Goal: Transaction & Acquisition: Purchase product/service

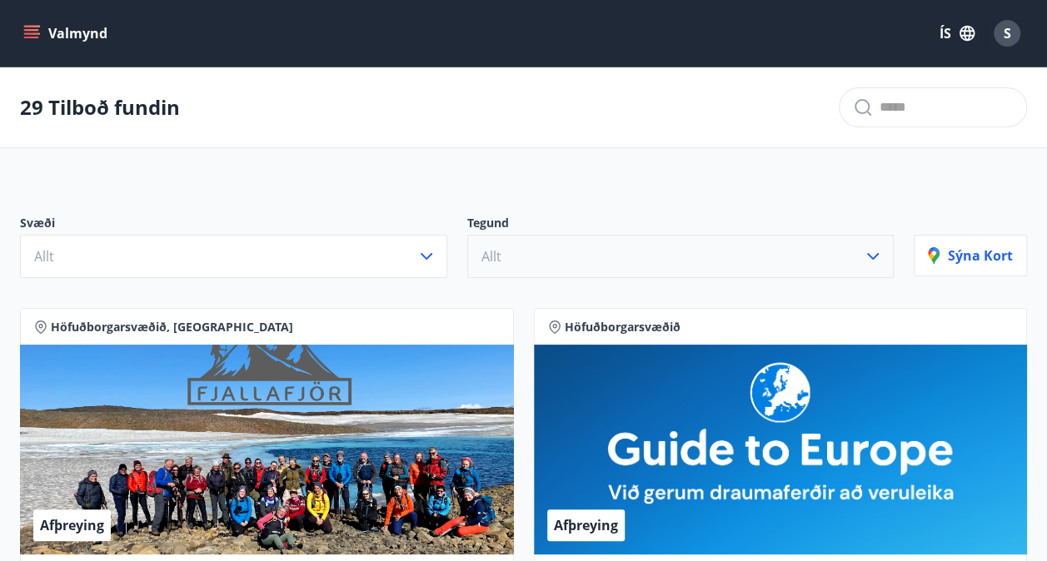
click at [876, 258] on icon "button" at bounding box center [873, 257] width 20 height 20
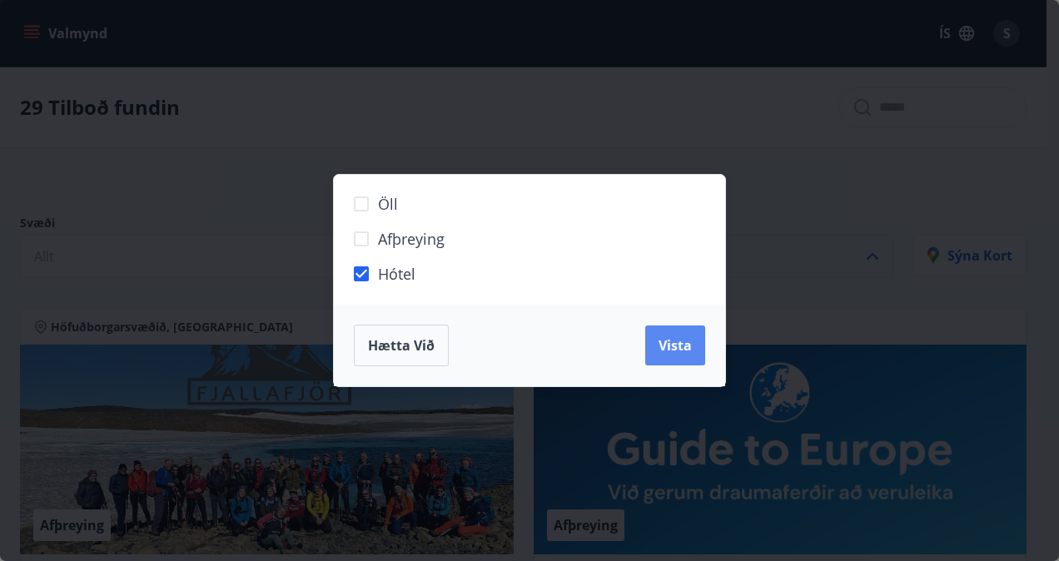
click at [681, 341] on span "Vista" at bounding box center [675, 346] width 33 height 18
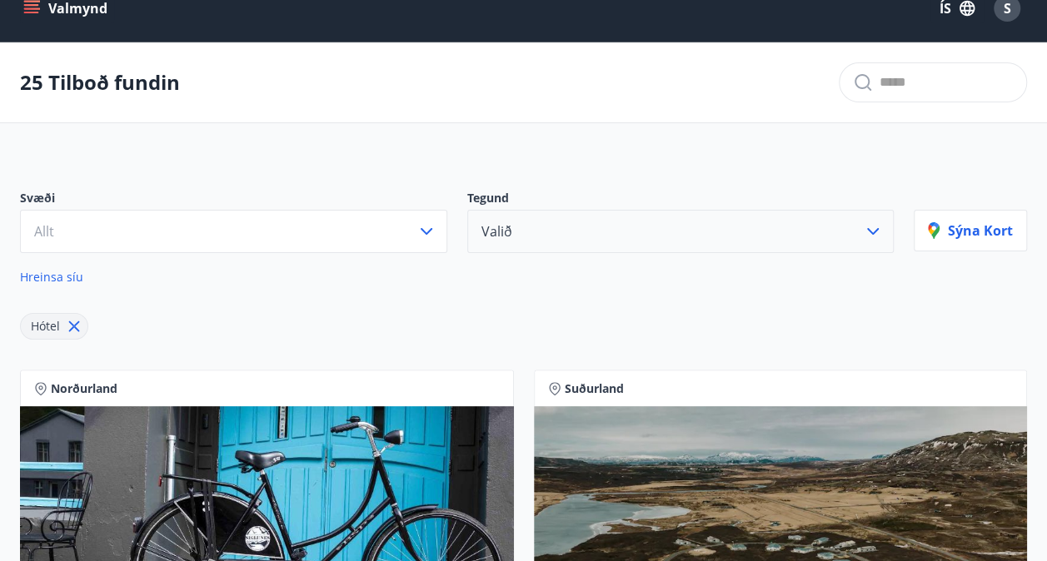
scroll to position [26, 0]
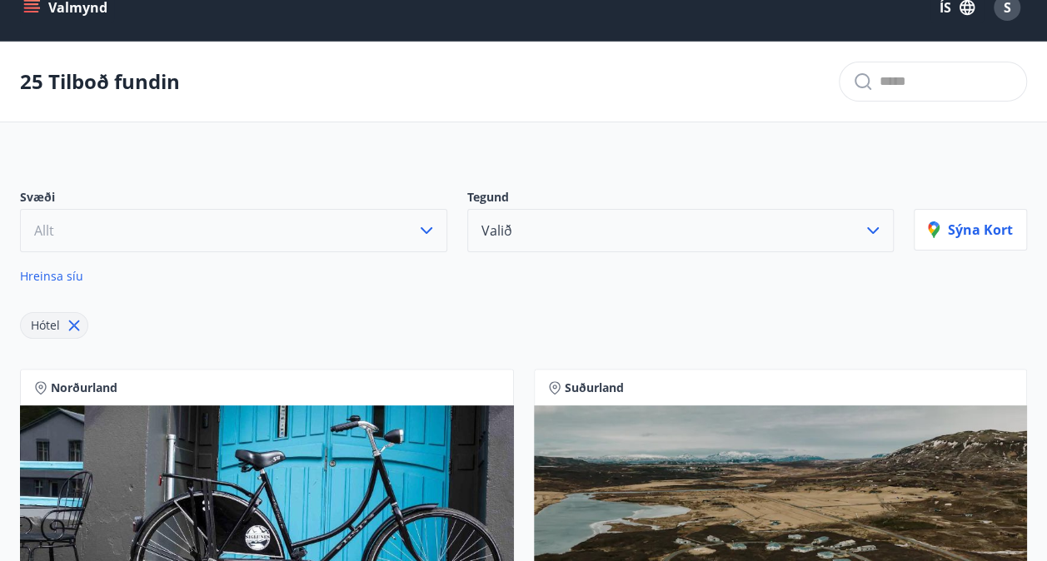
click at [436, 233] on icon "button" at bounding box center [426, 231] width 20 height 20
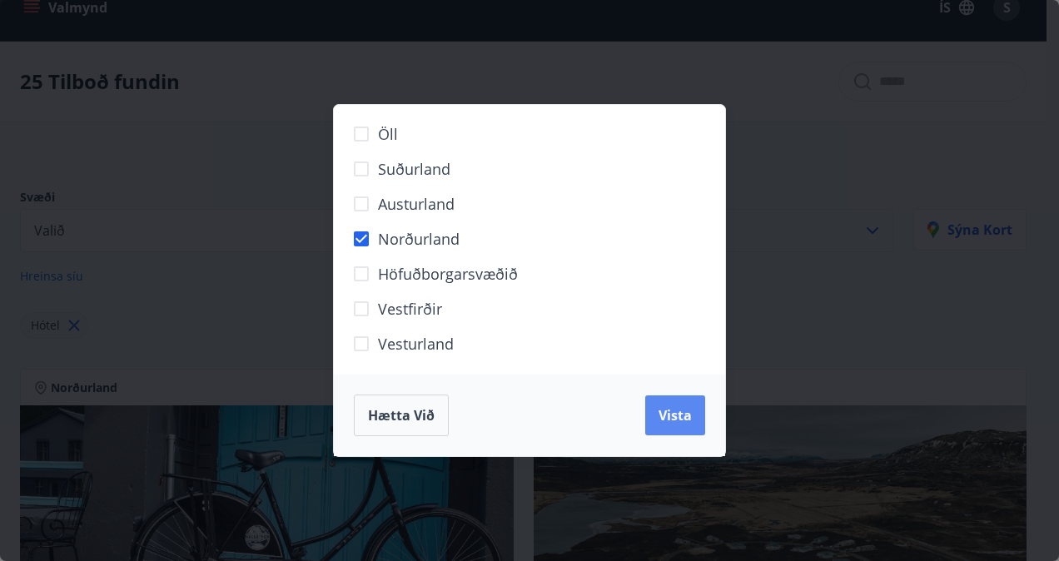
click at [667, 416] on span "Vista" at bounding box center [675, 415] width 33 height 18
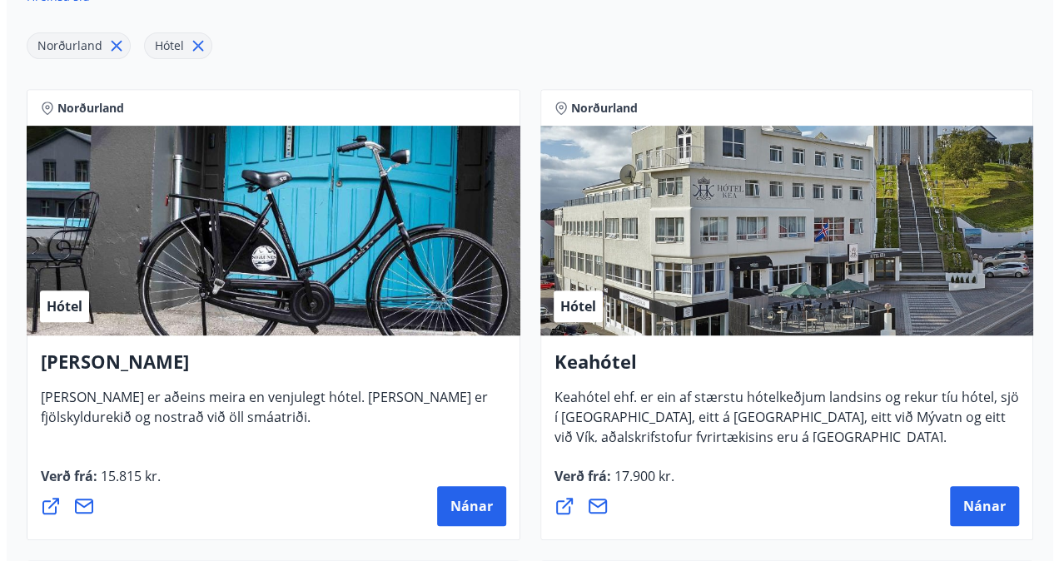
scroll to position [309, 0]
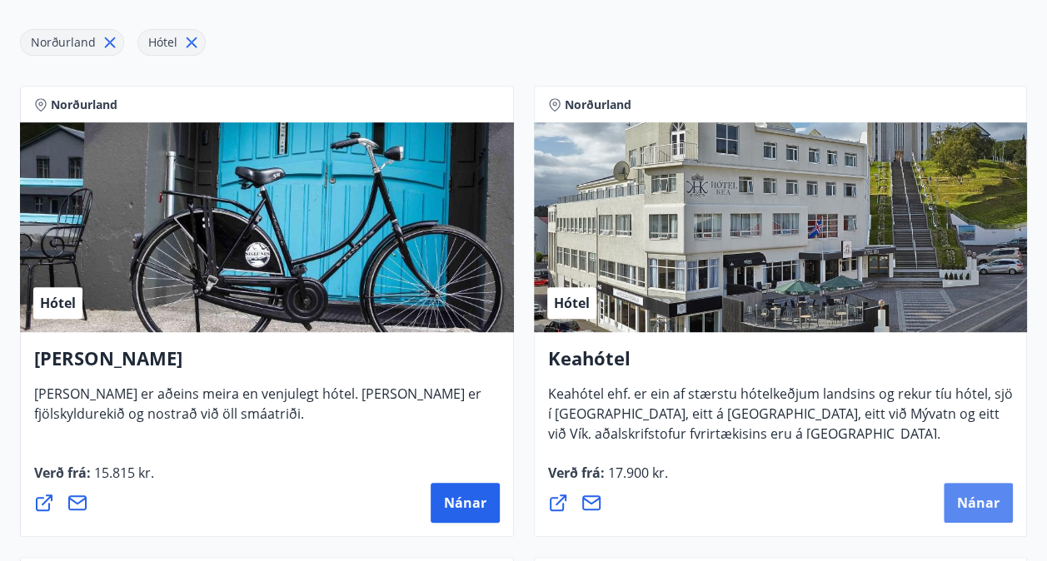
click at [970, 497] on span "Nánar" at bounding box center [978, 503] width 42 height 18
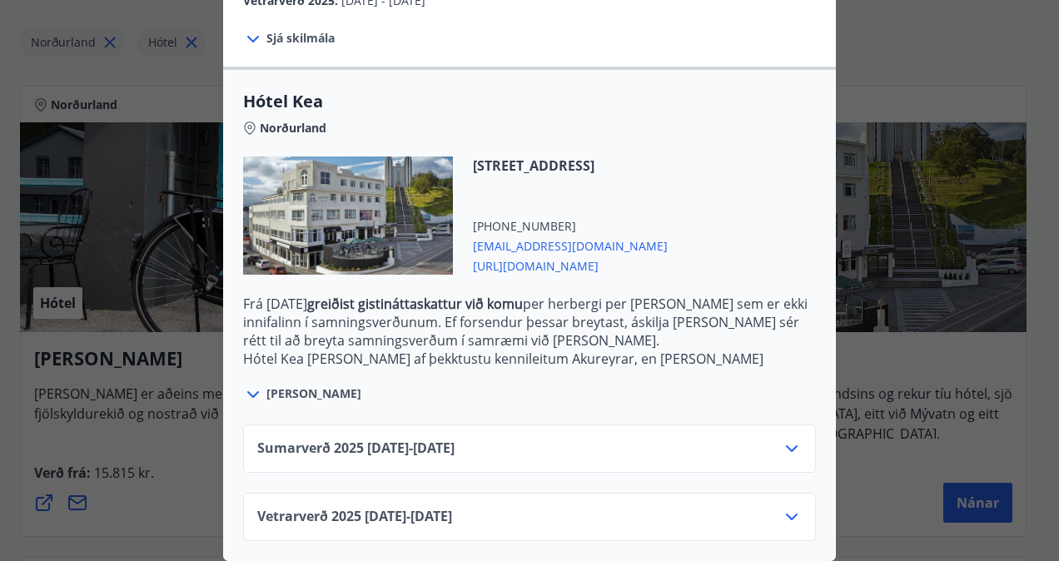
scroll to position [388, 0]
click at [786, 514] on icon at bounding box center [792, 517] width 12 height 7
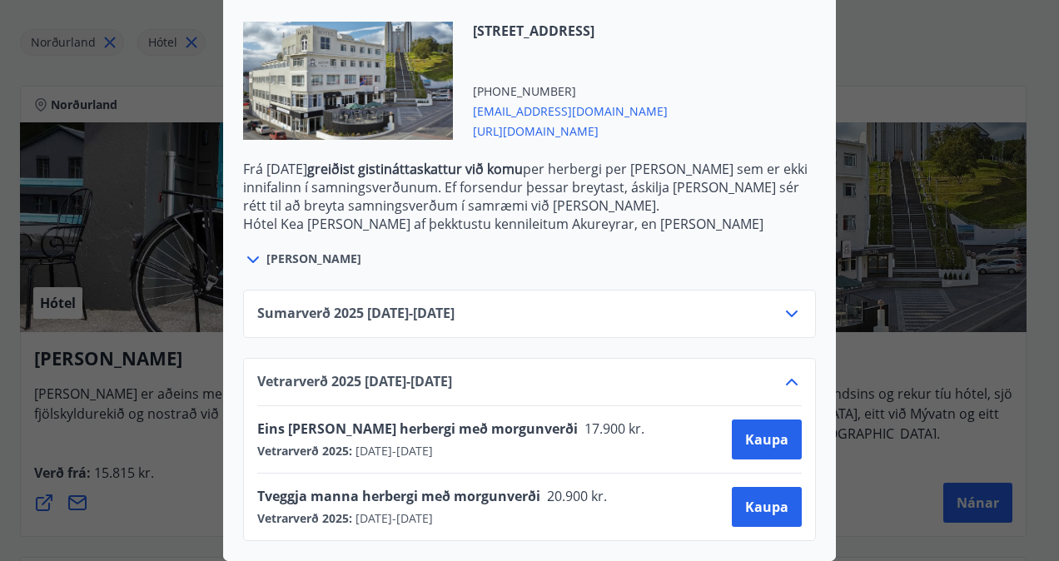
scroll to position [522, 0]
click at [745, 498] on span "Kaupa" at bounding box center [766, 507] width 43 height 18
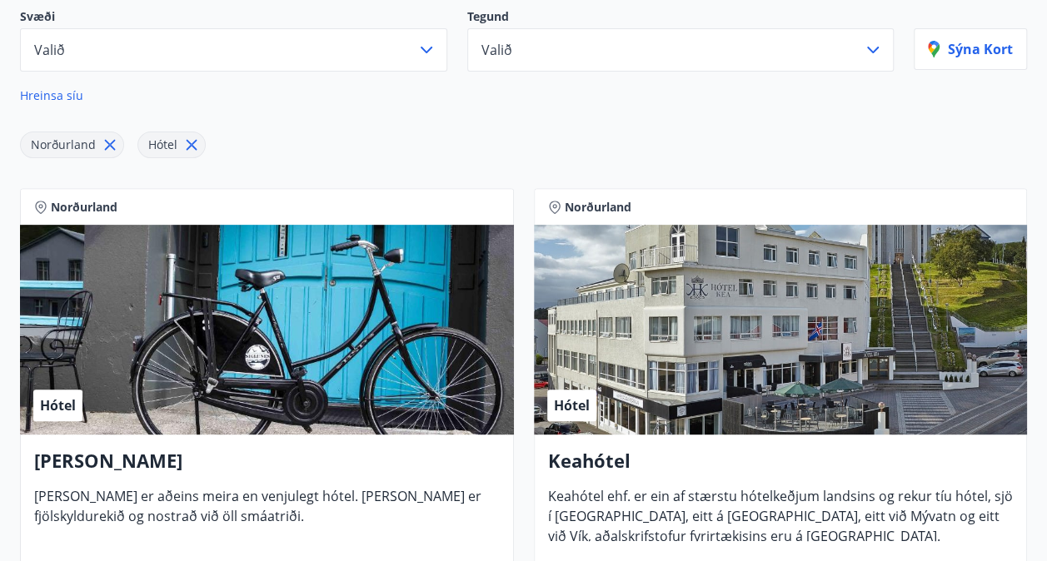
scroll to position [200, 0]
